Goal: Task Accomplishment & Management: Use online tool/utility

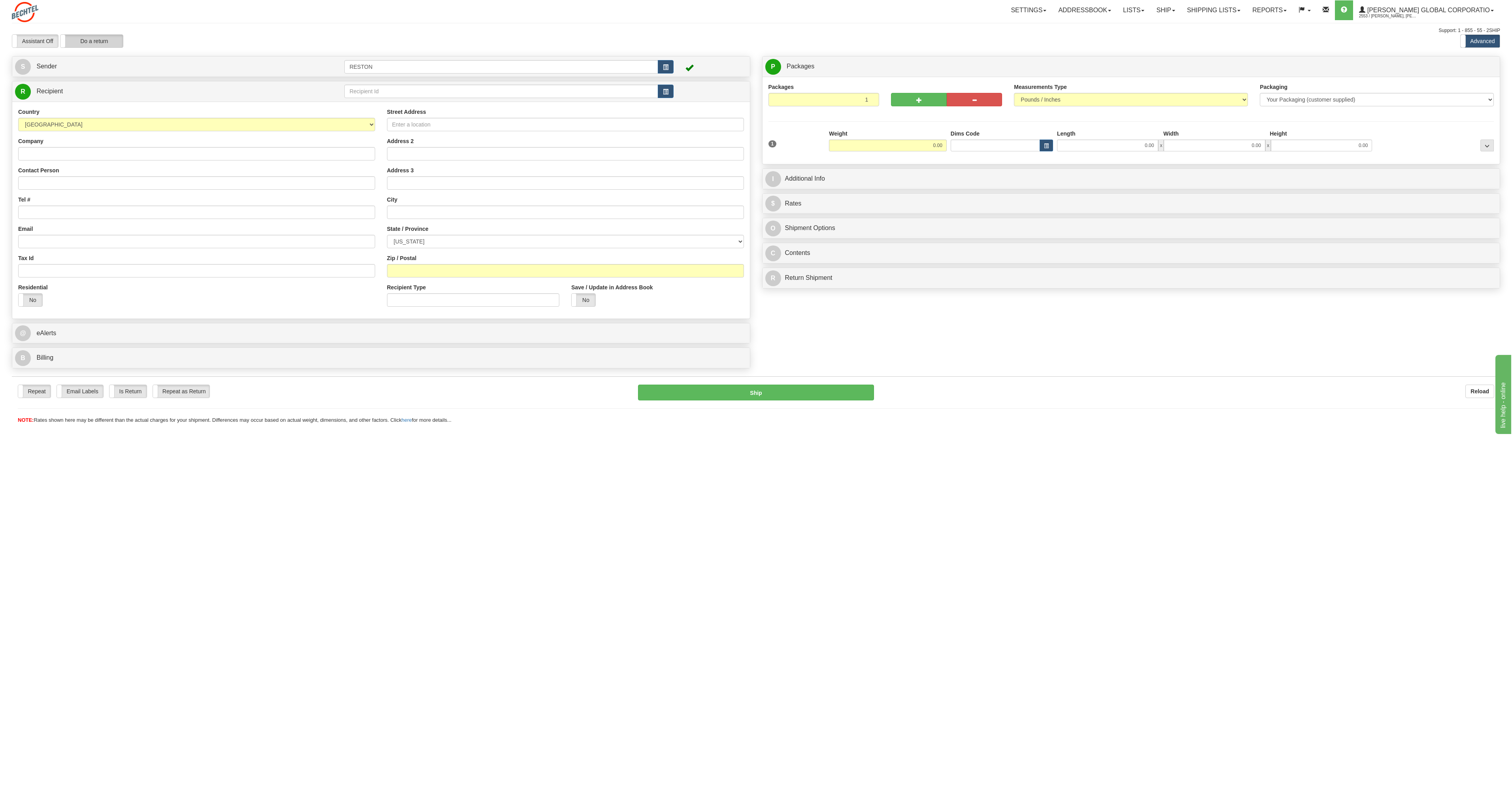
click at [106, 40] on label "Do a return" at bounding box center [92, 41] width 62 height 13
type input "RESTON"
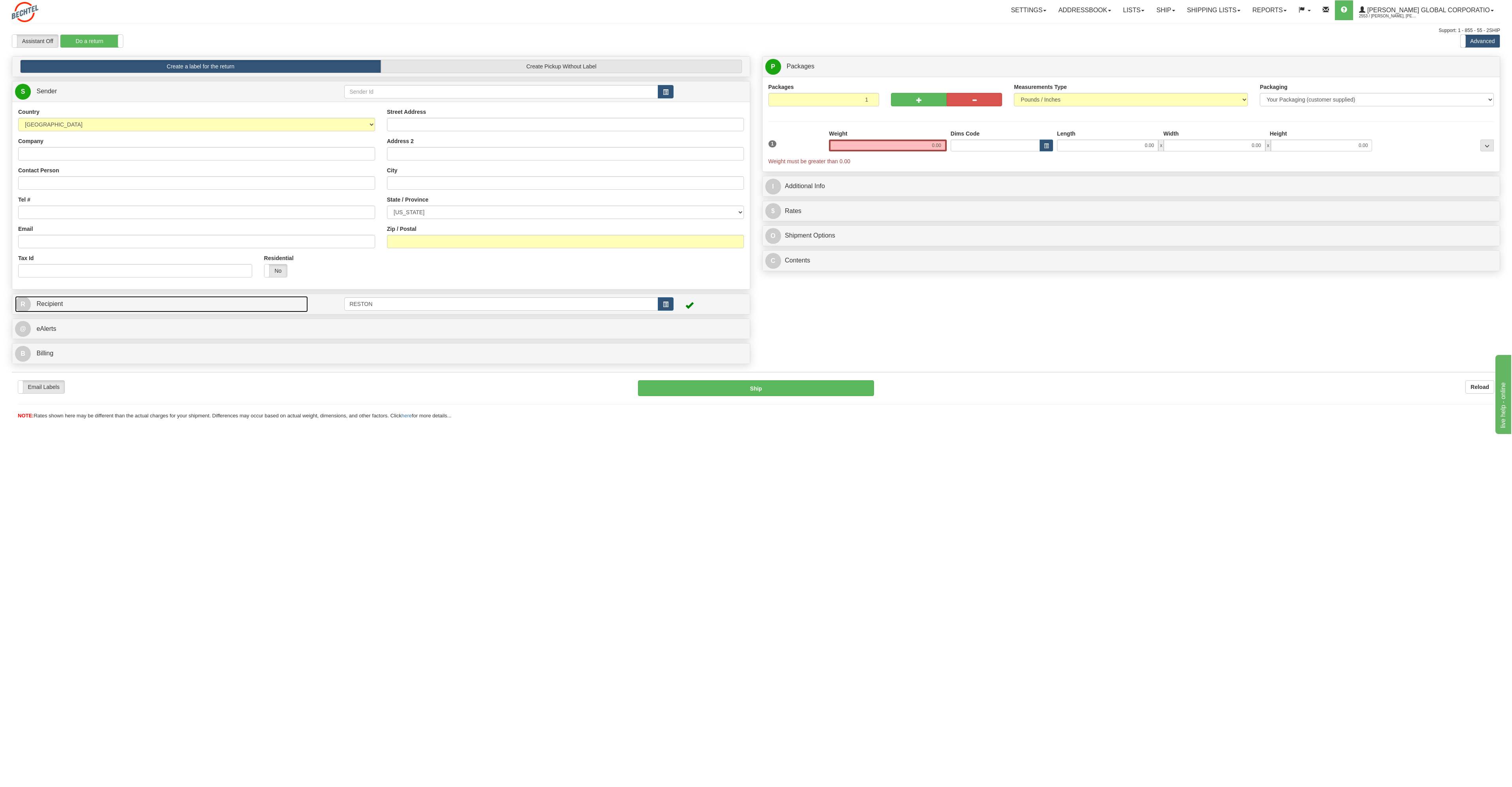
click at [190, 307] on link "R Recipient" at bounding box center [161, 304] width 293 height 16
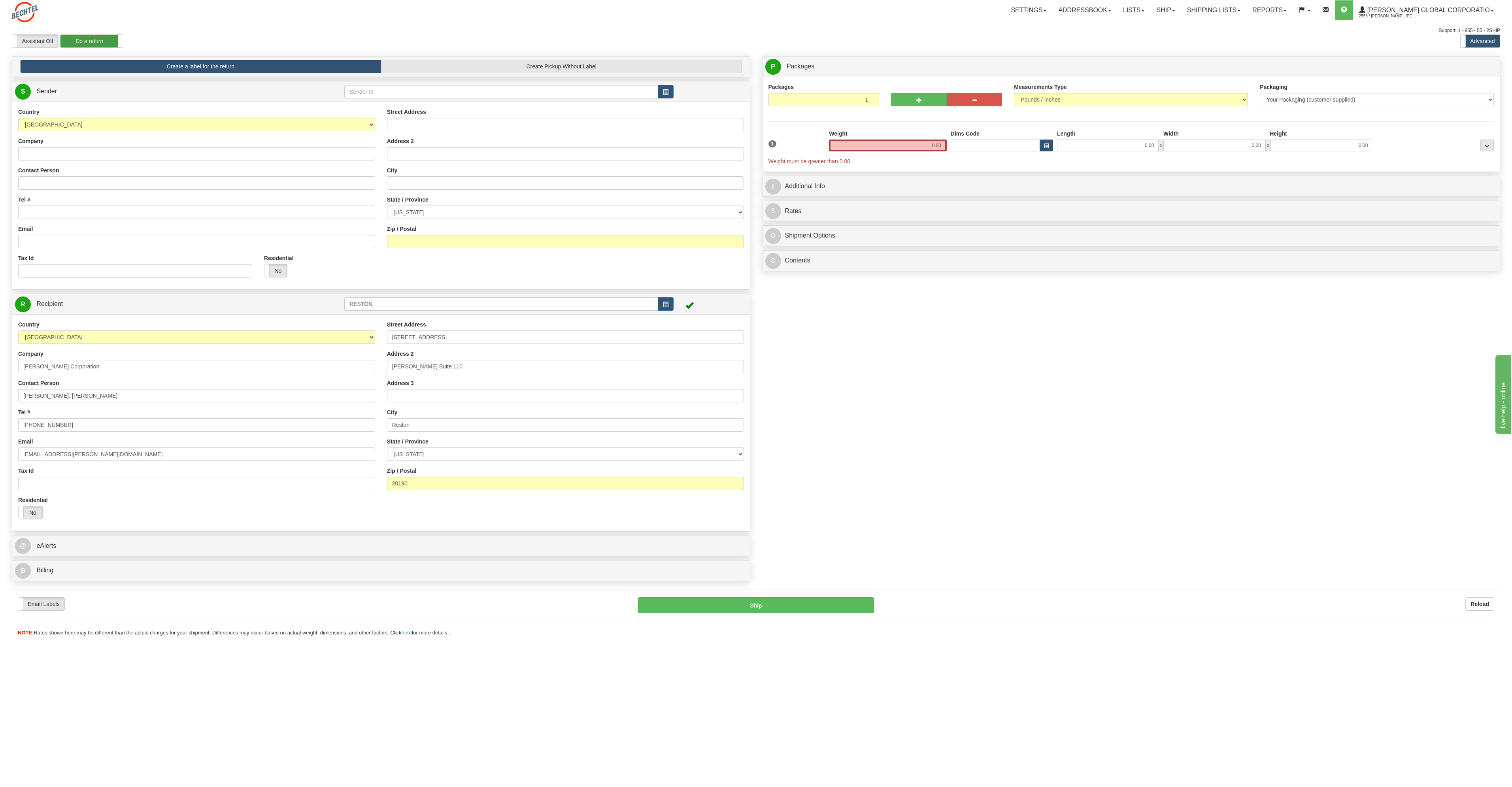
click at [95, 41] on label "Do a return" at bounding box center [92, 41] width 62 height 13
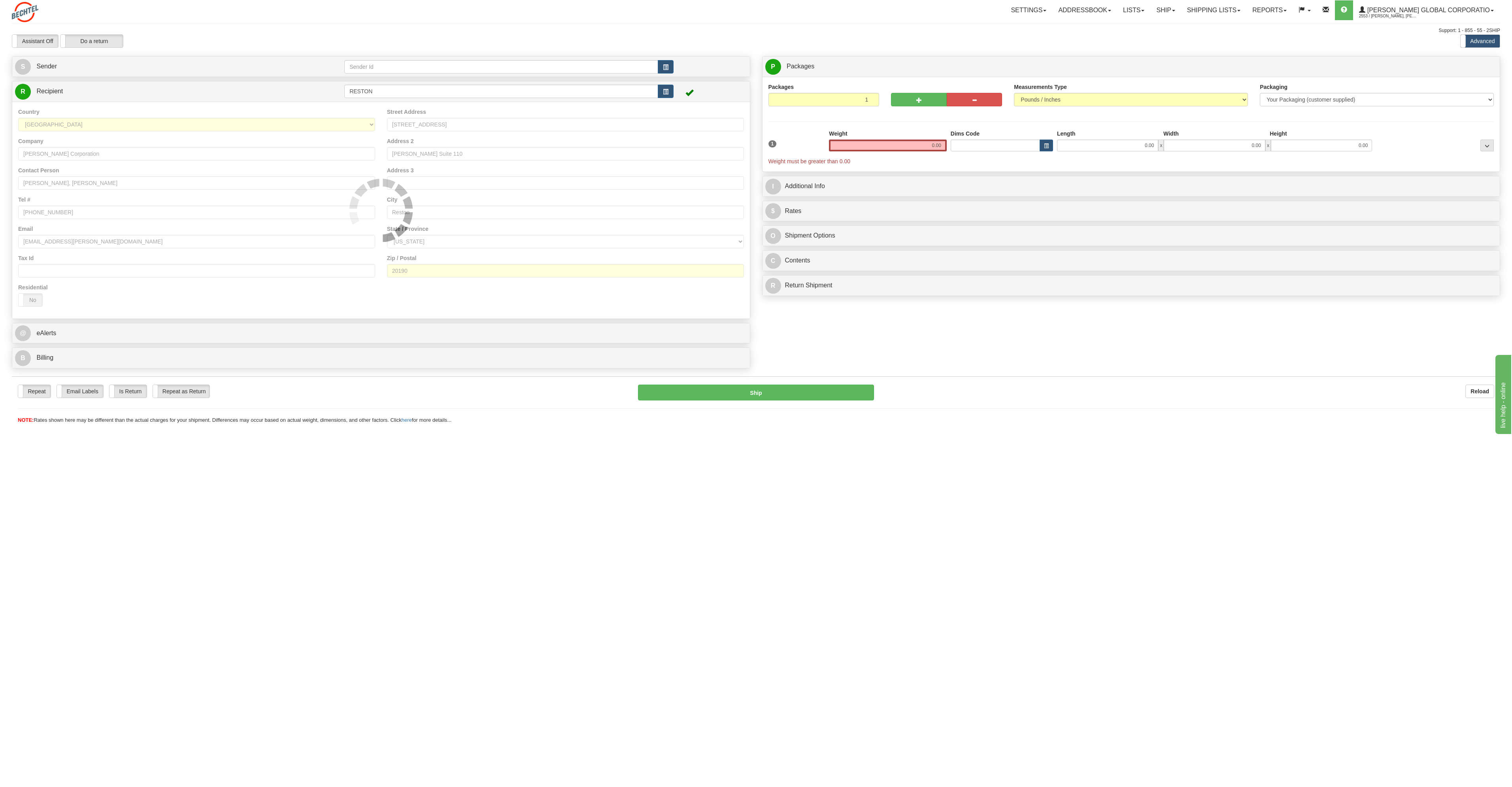
type input "RESTON"
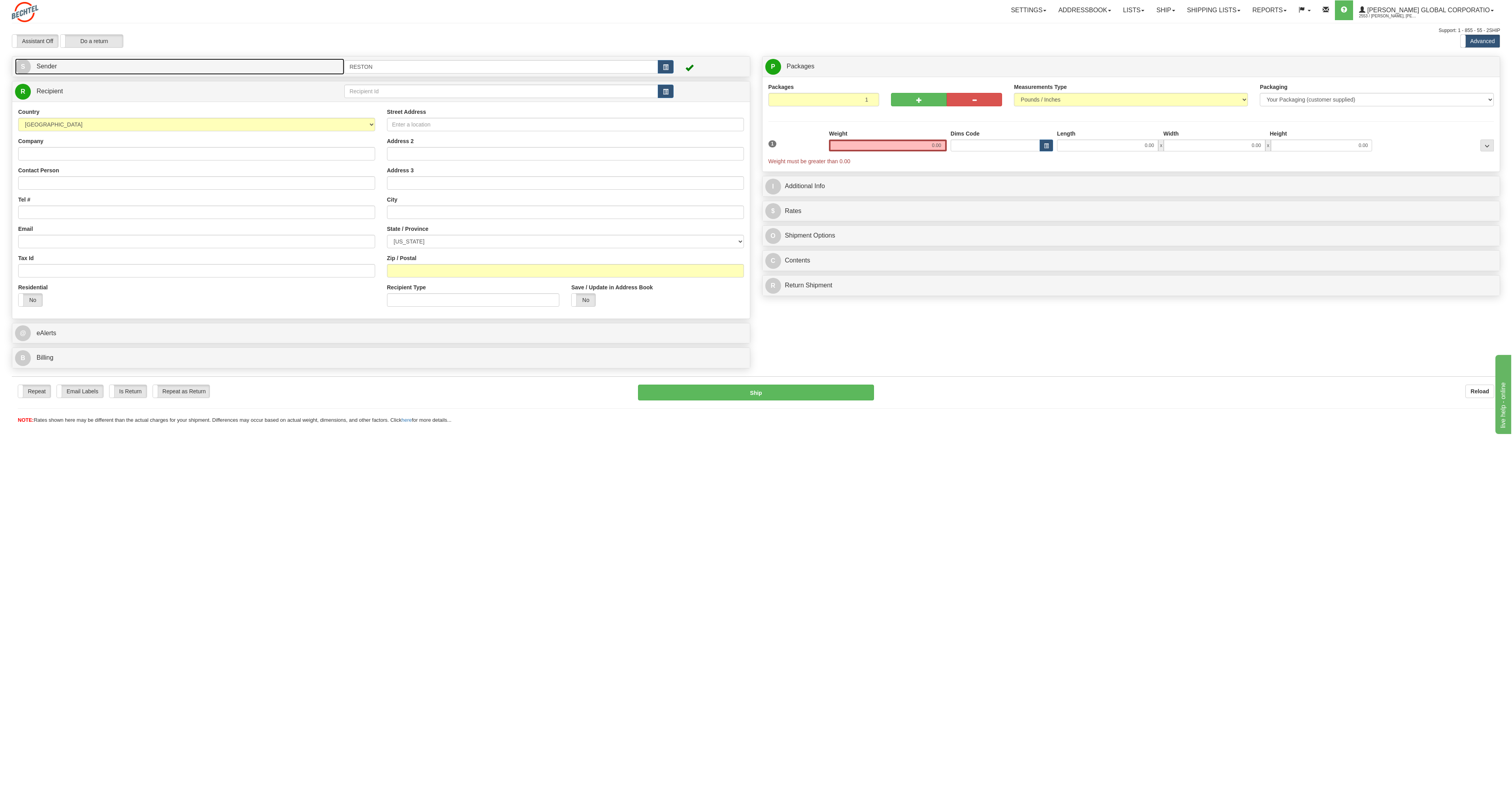
click at [146, 65] on link "S Sender" at bounding box center [180, 67] width 329 height 16
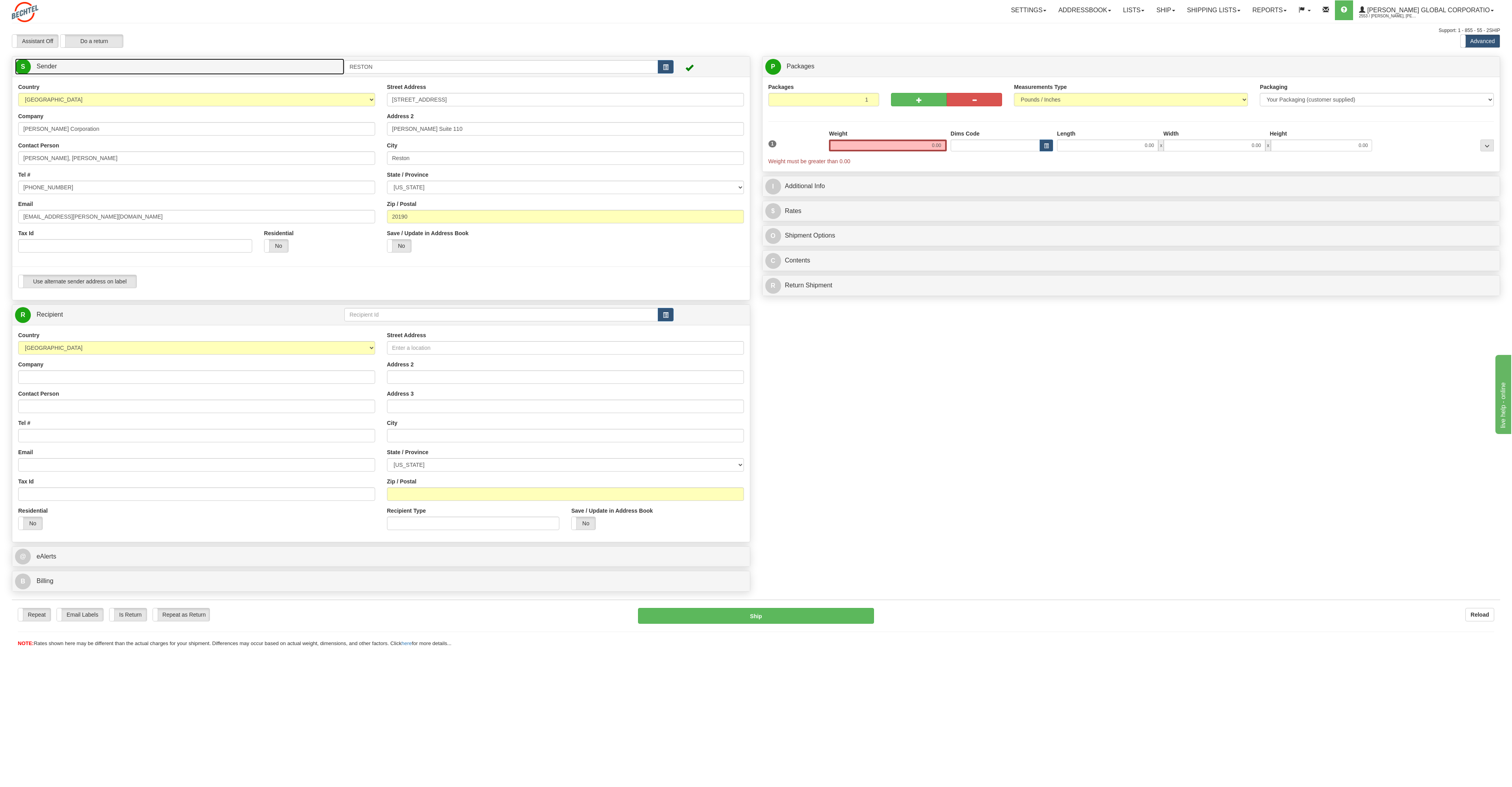
click at [129, 66] on link "S Sender" at bounding box center [180, 67] width 329 height 16
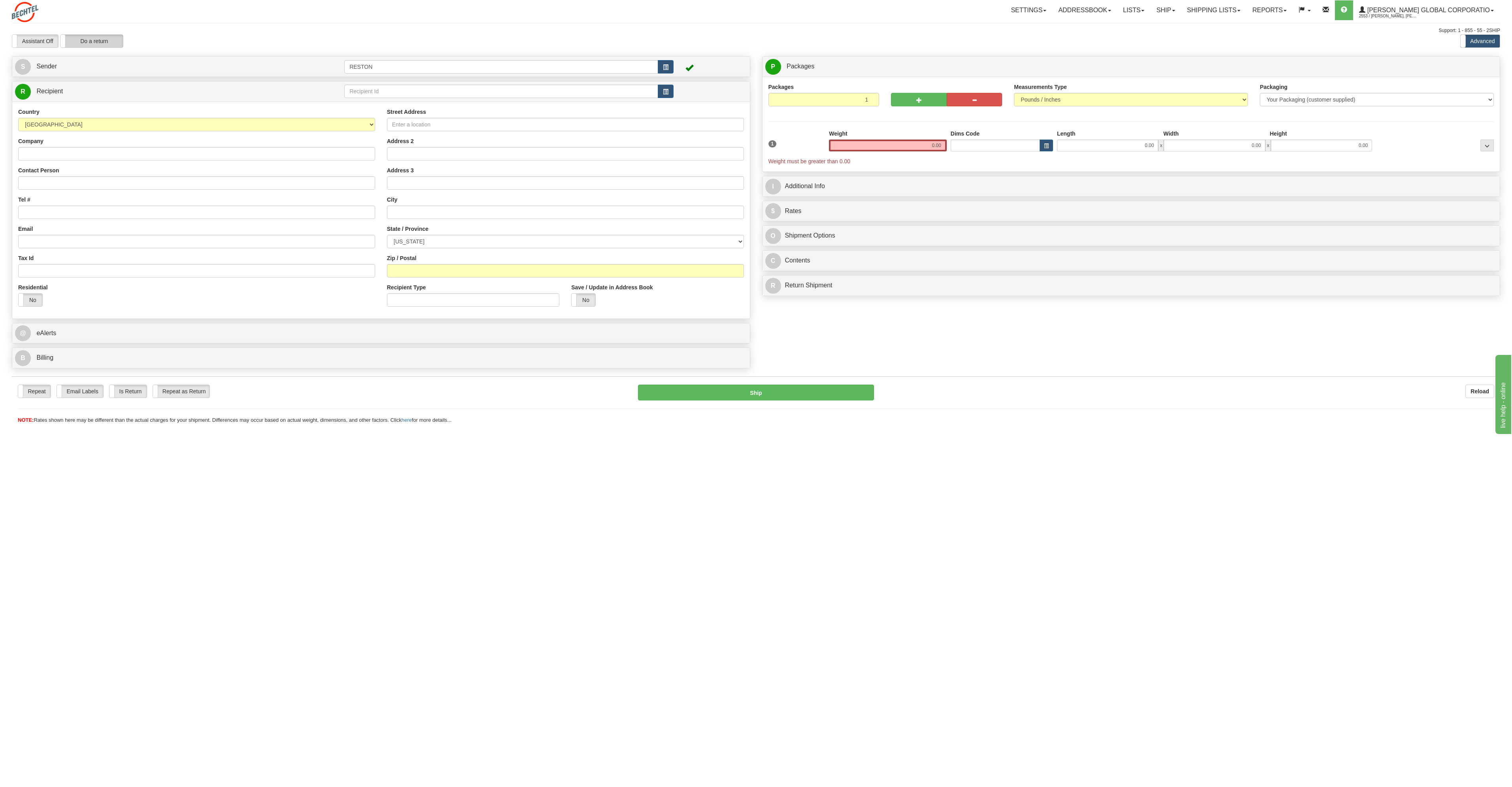
click at [99, 41] on label "Do a return" at bounding box center [92, 41] width 62 height 13
type input "RESTON"
click at [178, 70] on link "S Sender" at bounding box center [180, 67] width 329 height 16
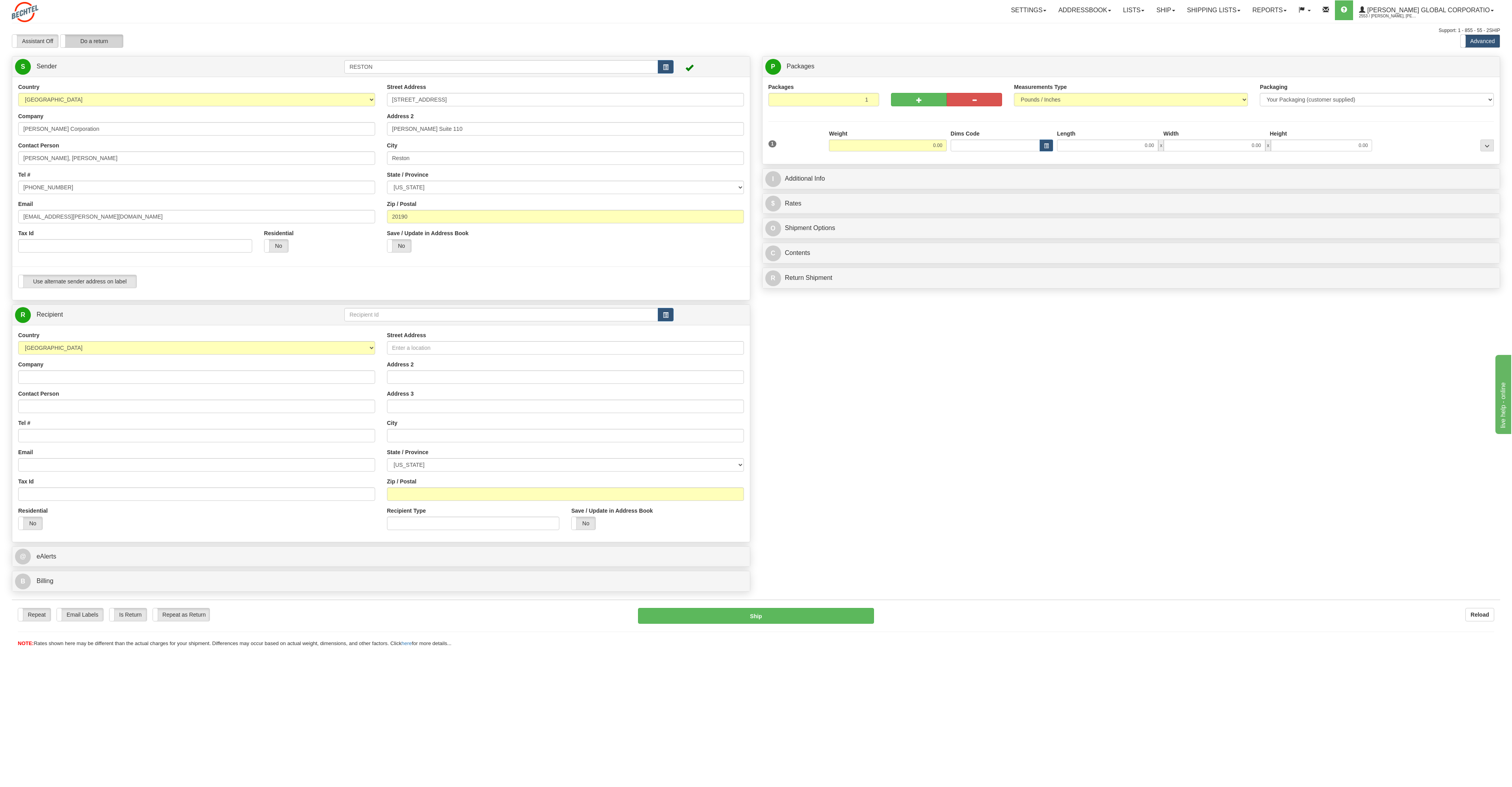
click at [100, 40] on label "Do a return" at bounding box center [92, 41] width 62 height 13
type input "RESTON"
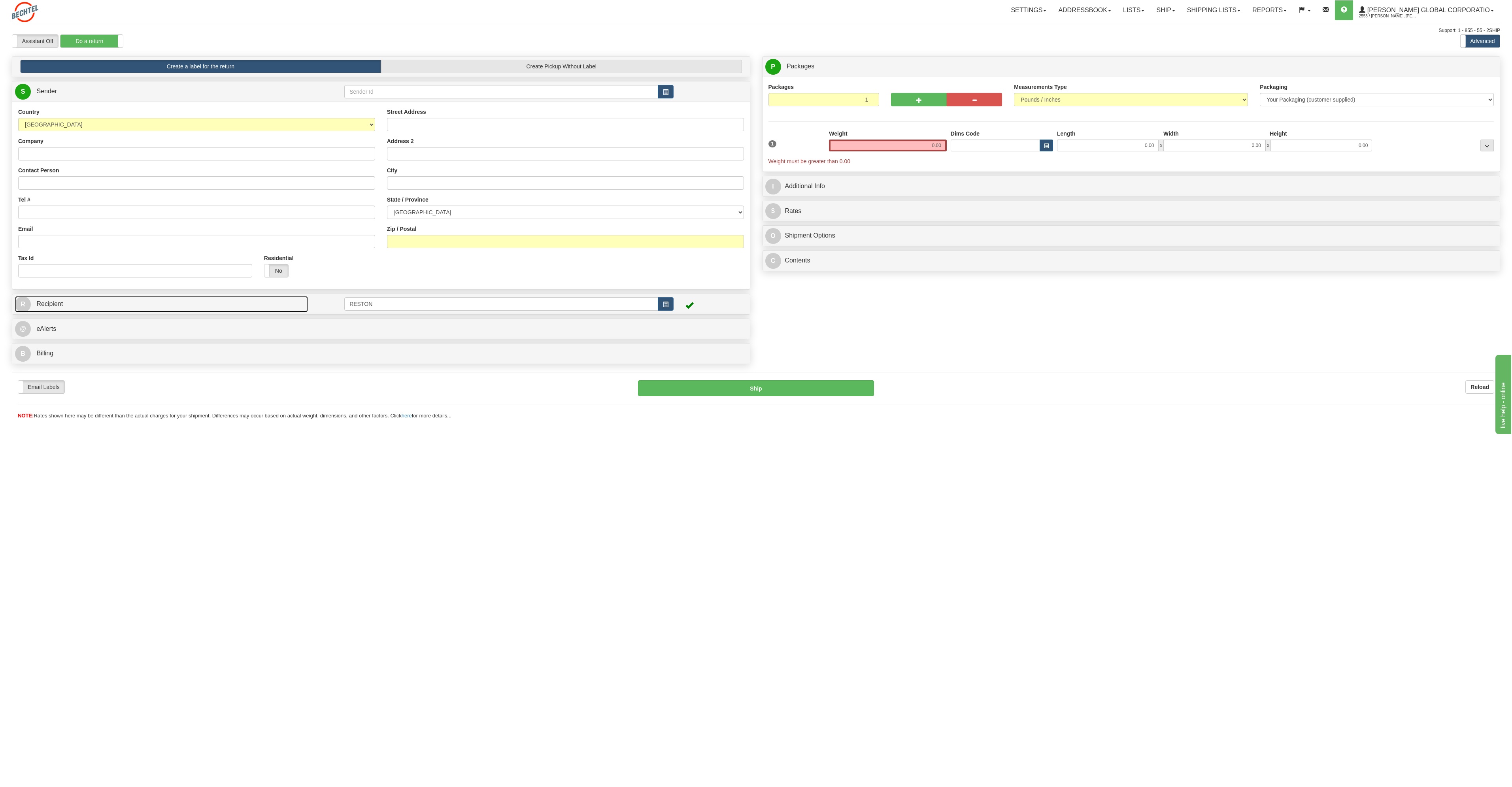
click at [224, 305] on link "R Recipient" at bounding box center [161, 304] width 293 height 16
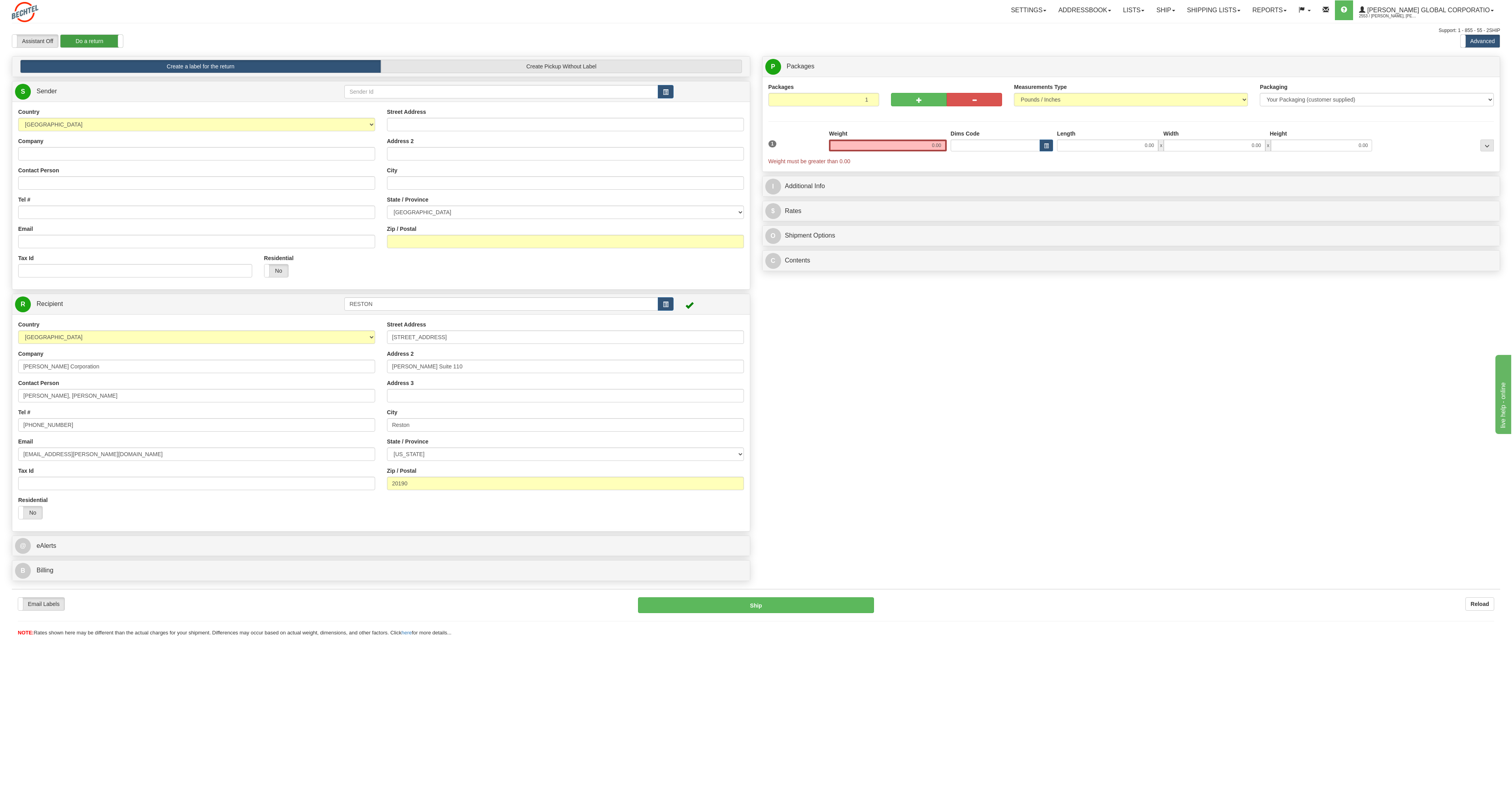
click at [81, 40] on label "Do a return" at bounding box center [92, 41] width 62 height 13
type input "RESTON"
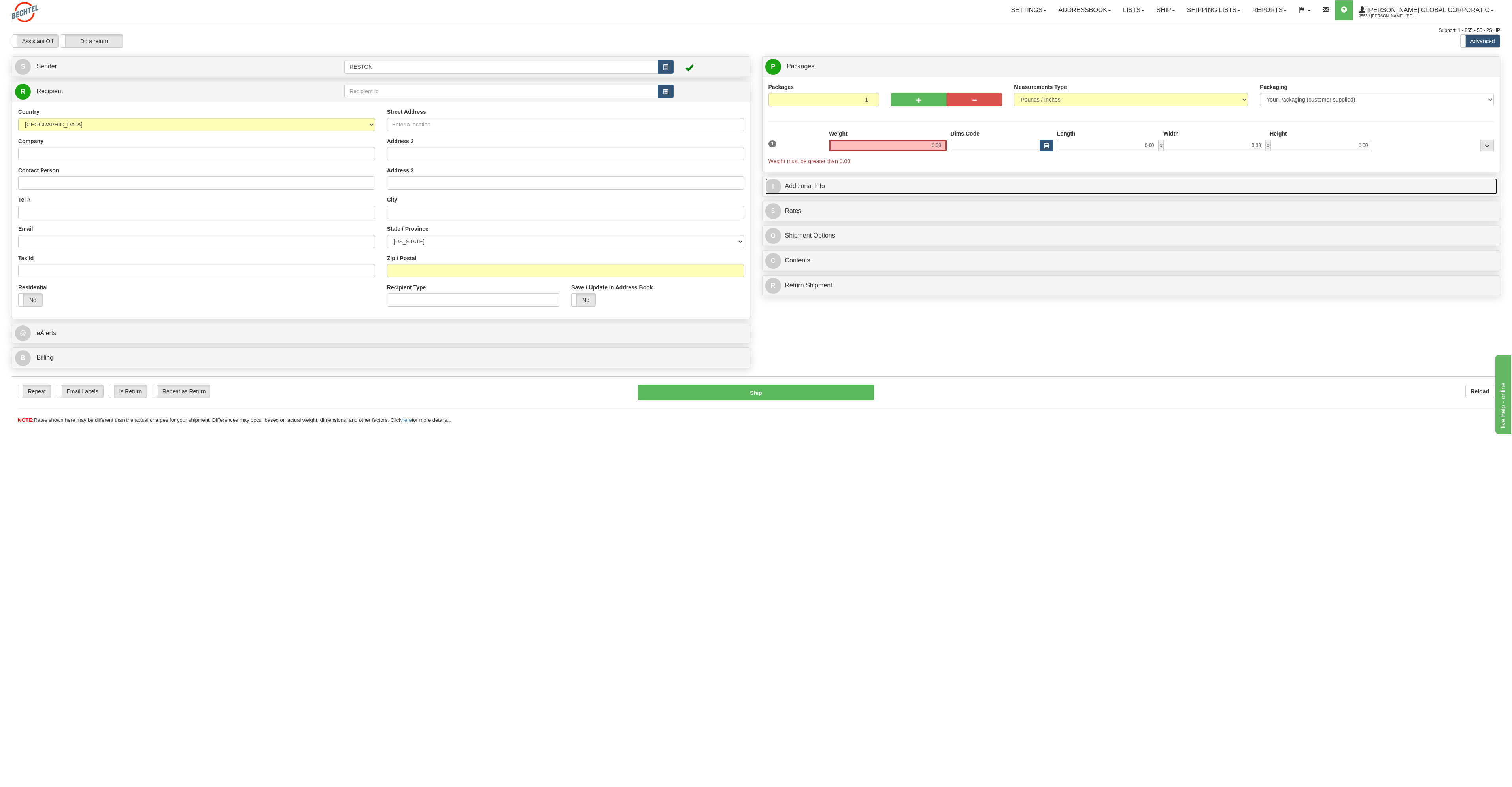
click at [893, 190] on link "I Additional Info" at bounding box center [1131, 187] width 732 height 16
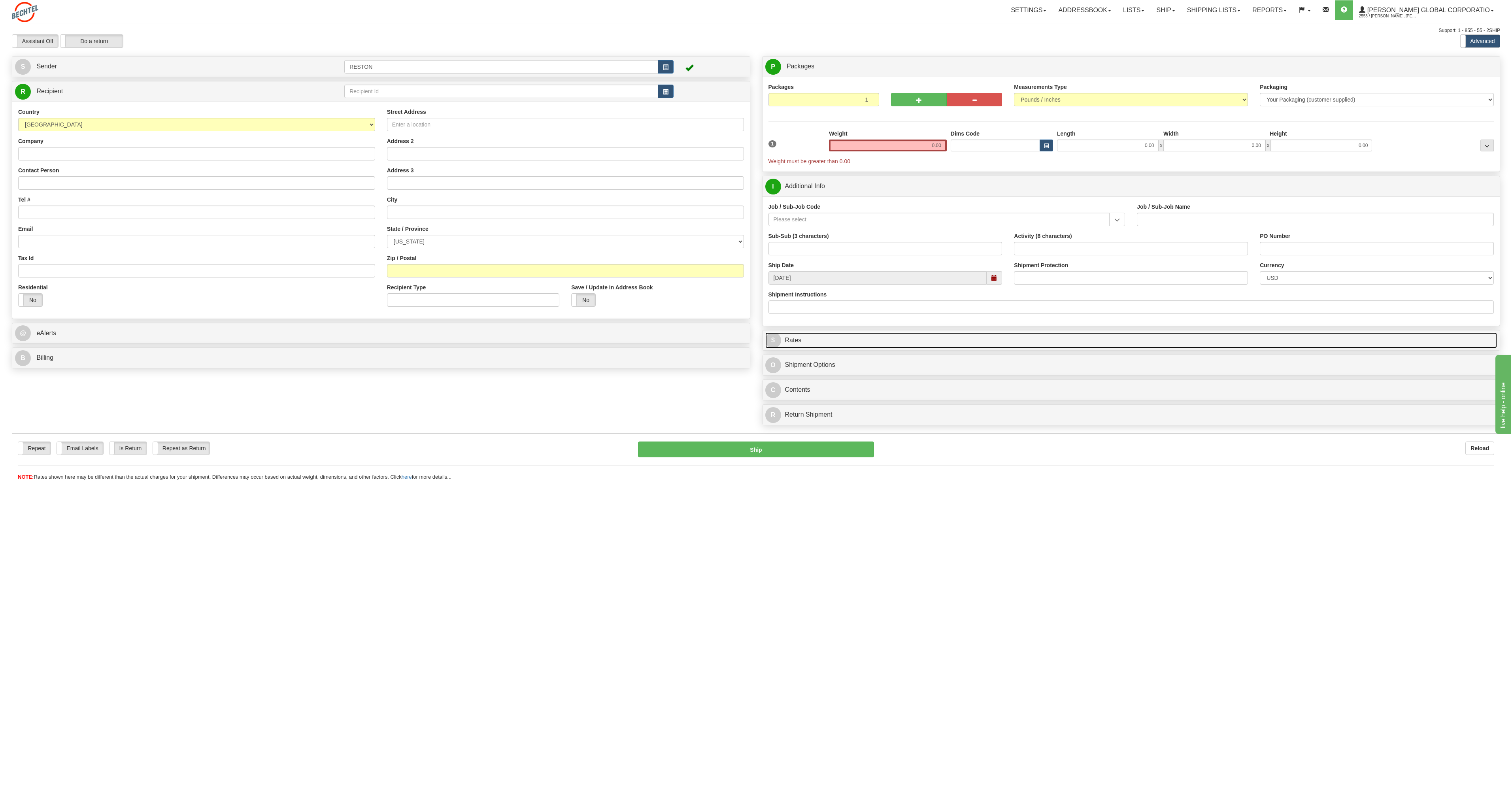
click at [937, 344] on link "$ Rates" at bounding box center [1131, 340] width 732 height 16
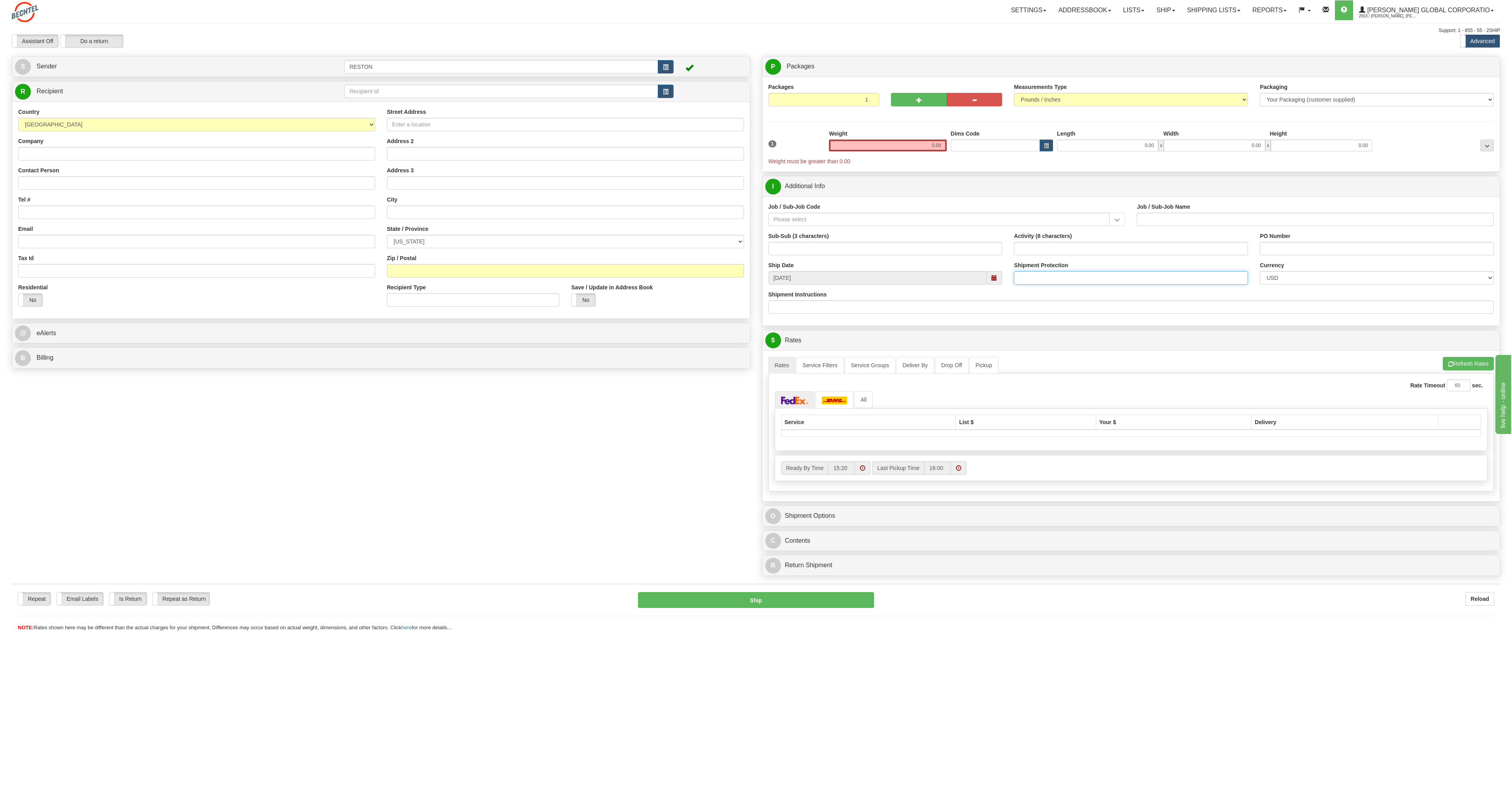
click at [1032, 281] on input "Shipment Protection" at bounding box center [1130, 278] width 234 height 13
